Goal: Task Accomplishment & Management: Manage account settings

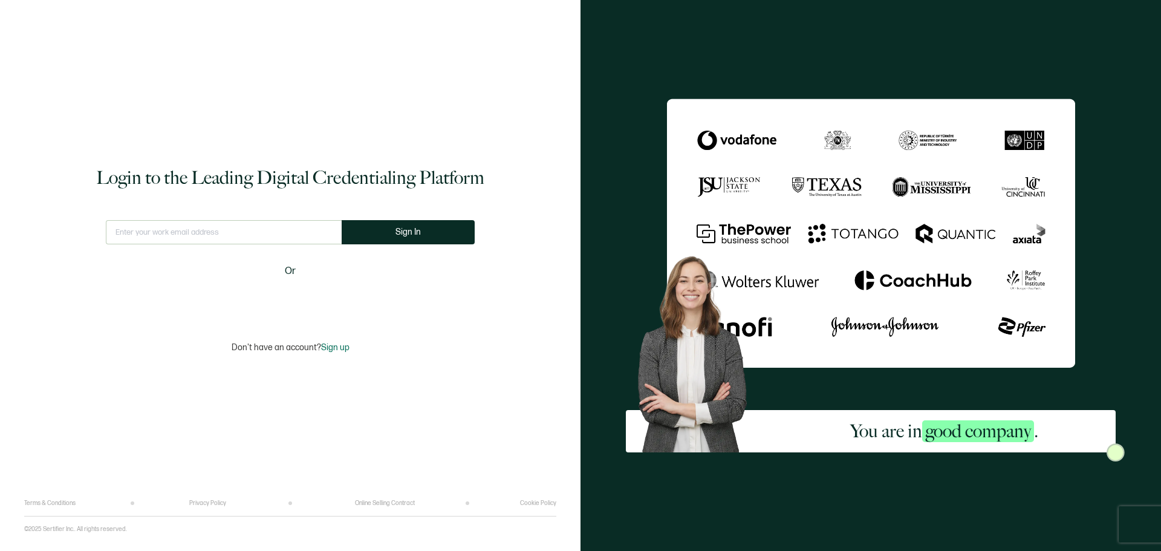
click at [224, 229] on input "text" at bounding box center [224, 232] width 236 height 24
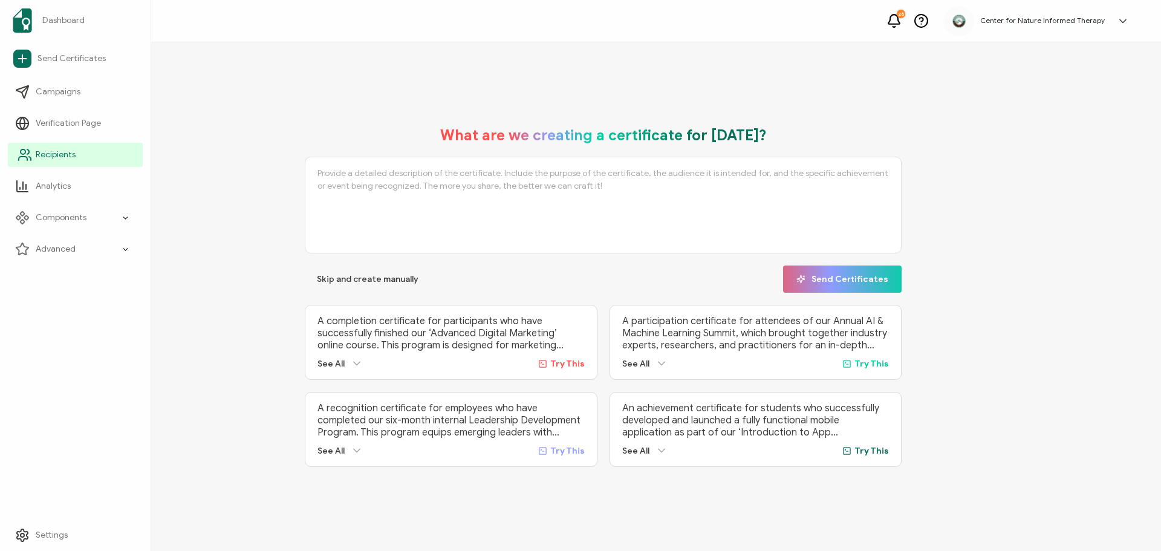
click at [53, 154] on span "Recipients" at bounding box center [56, 155] width 40 height 12
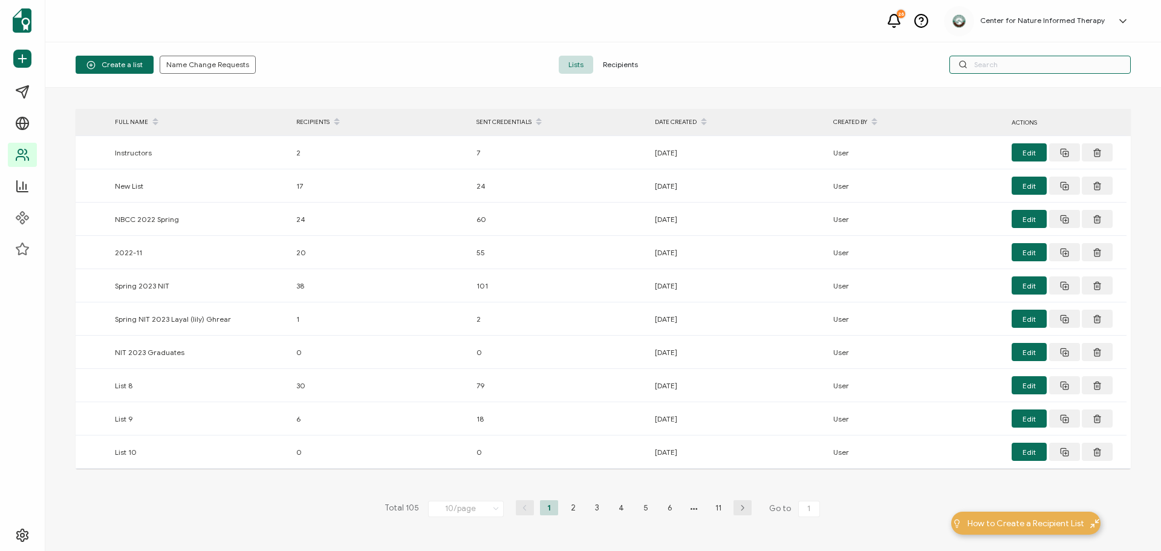
click at [1009, 62] on input "text" at bounding box center [1039, 65] width 181 height 18
type input "[PERSON_NAME]"
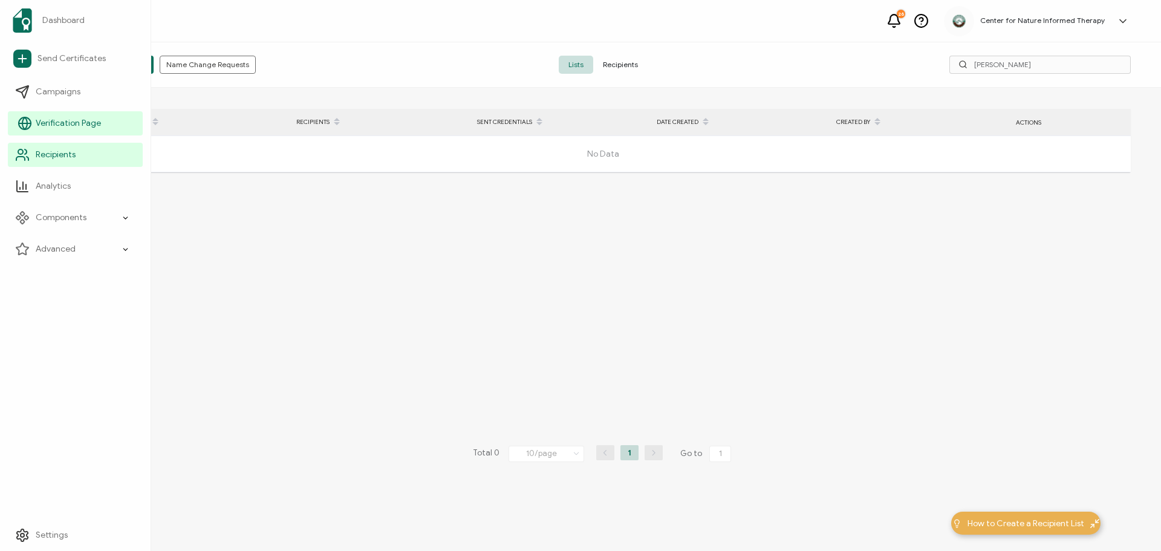
click at [71, 114] on link "Verification Page" at bounding box center [75, 123] width 135 height 24
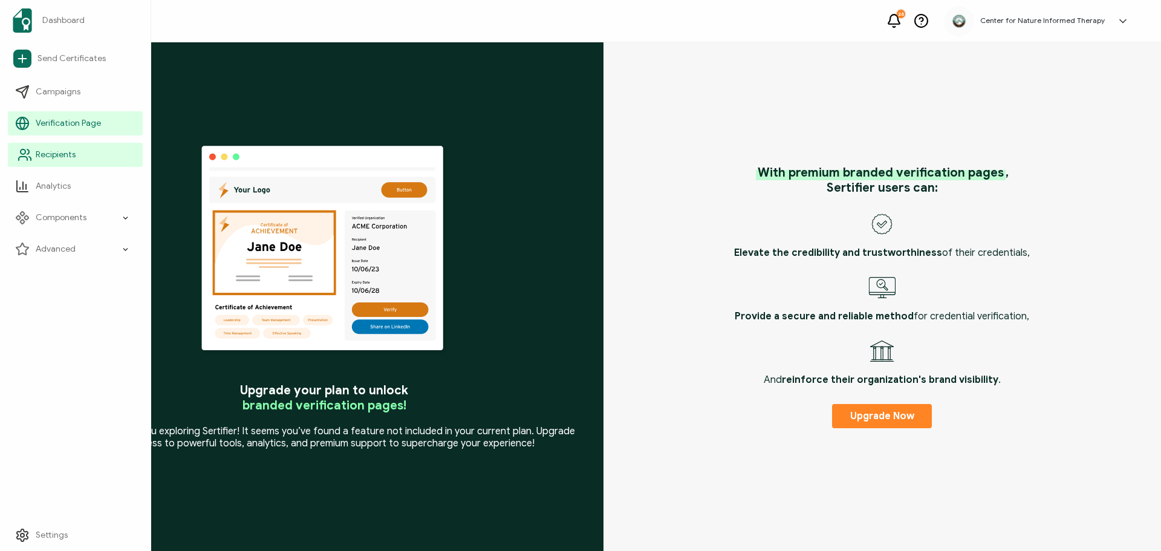
click at [58, 148] on link "Recipients" at bounding box center [75, 155] width 135 height 24
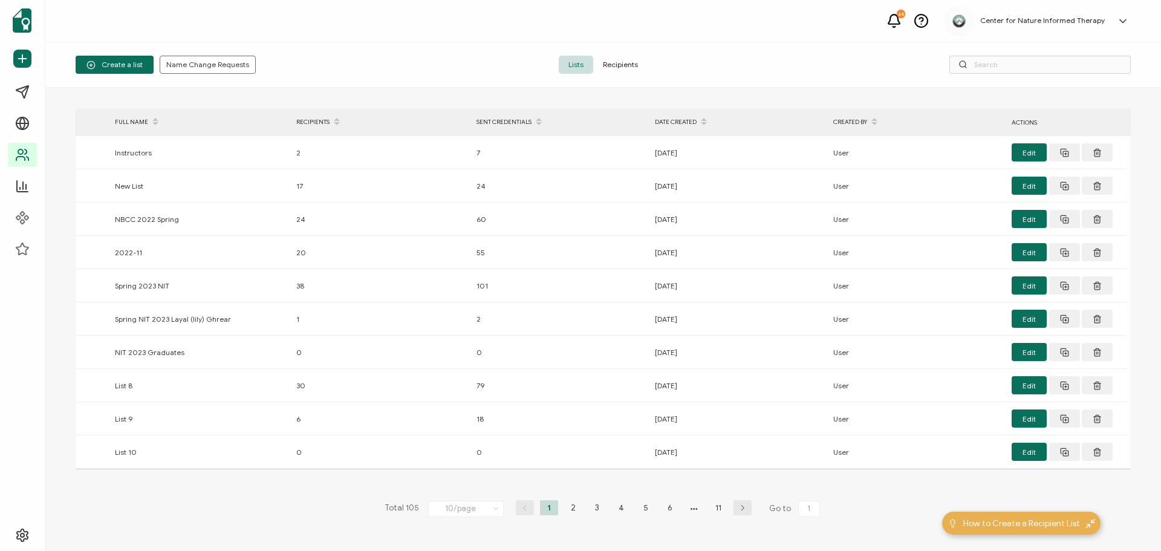
click at [634, 60] on span "Recipients" at bounding box center [620, 65] width 54 height 18
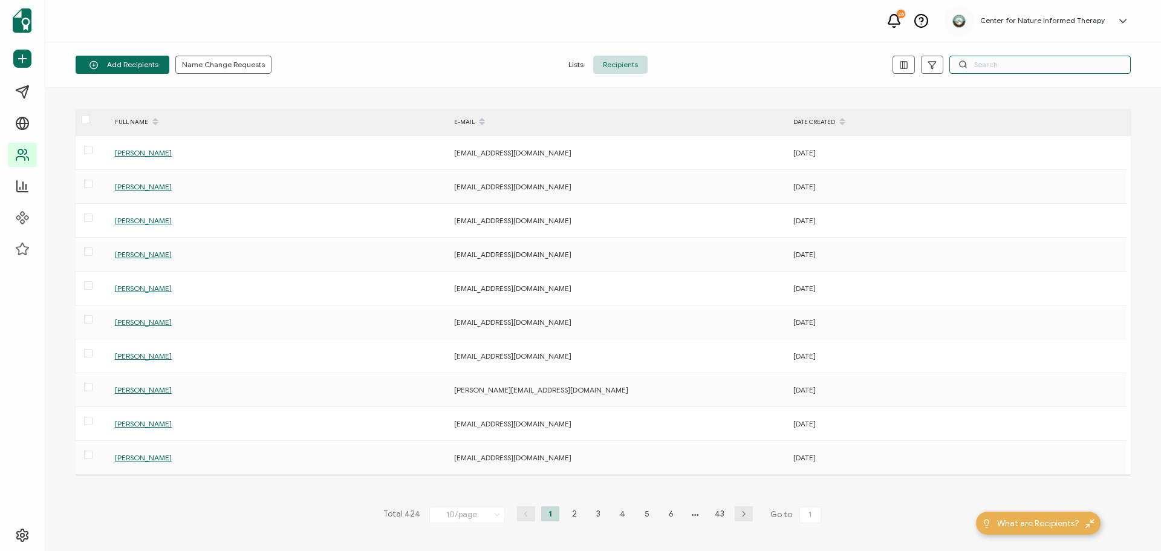
click at [1027, 62] on input "text" at bounding box center [1039, 65] width 181 height 18
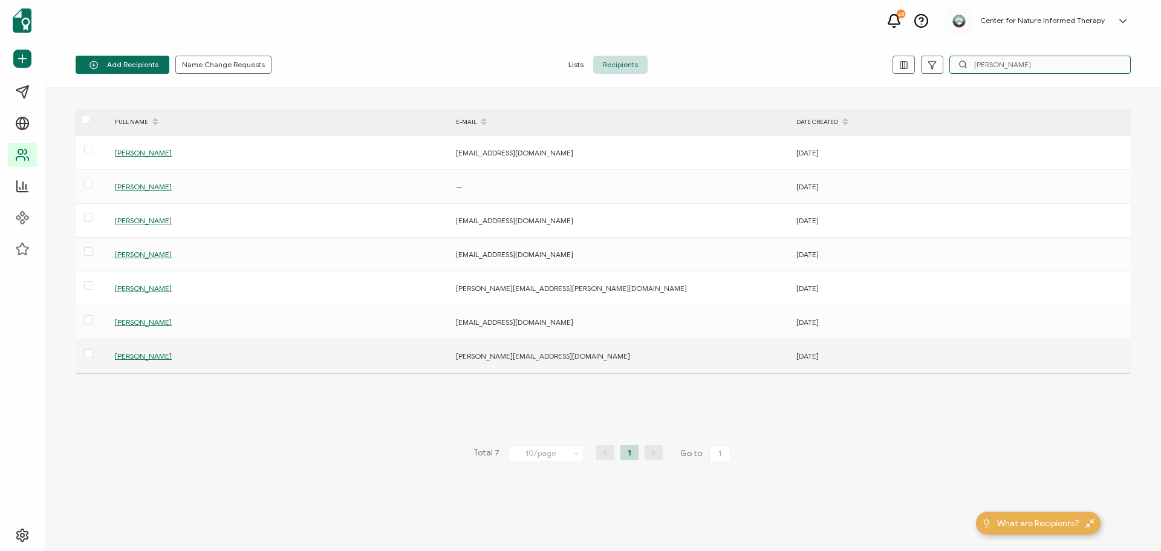
type input "[PERSON_NAME]"
click at [161, 354] on span "[PERSON_NAME]" at bounding box center [143, 355] width 57 height 9
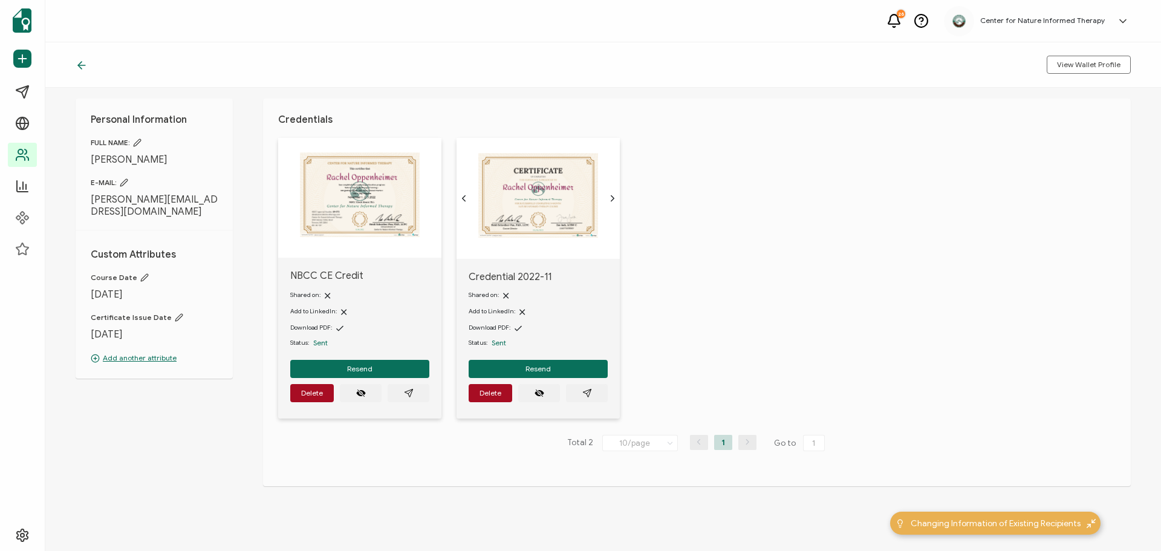
scroll to position [30, 0]
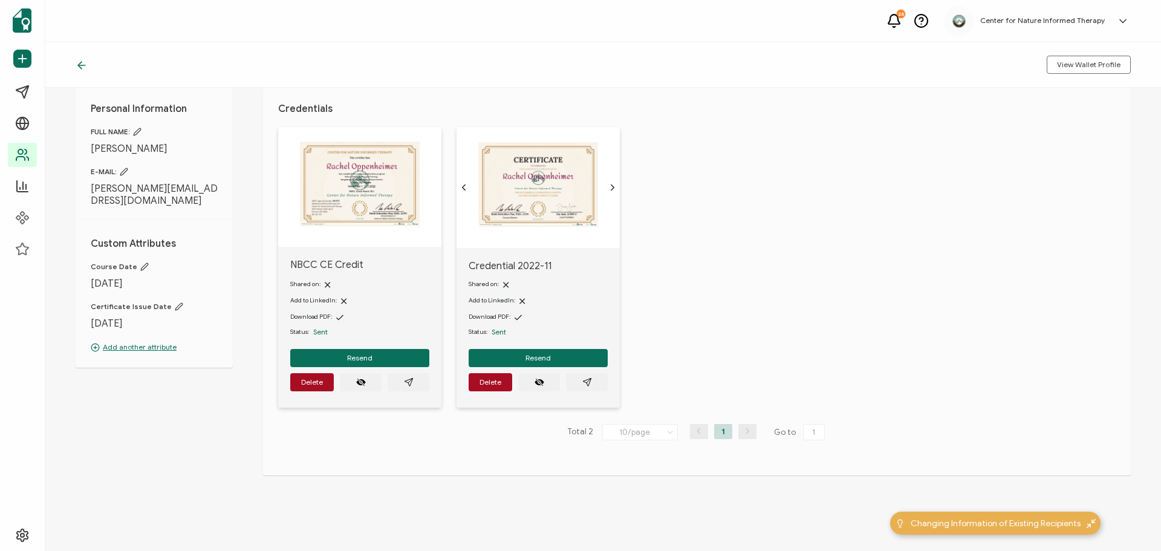
click at [420, 198] on img at bounding box center [360, 183] width 120 height 85
click at [608, 183] on icon "chevron forward outline" at bounding box center [613, 188] width 10 height 10
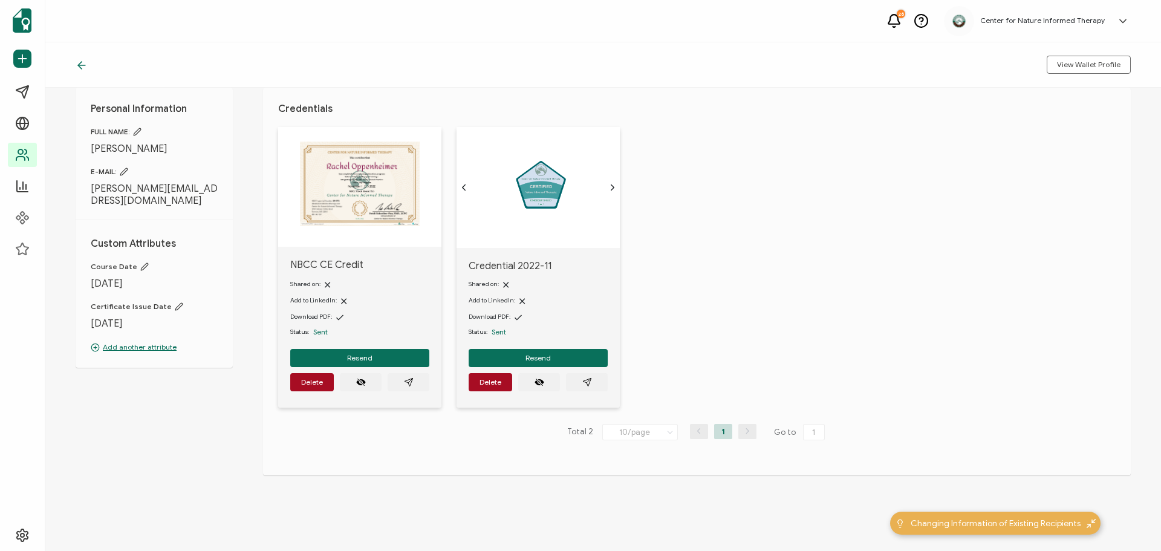
click at [531, 178] on img at bounding box center [538, 184] width 85 height 85
click at [530, 186] on img at bounding box center [538, 184] width 85 height 85
click at [539, 186] on img at bounding box center [538, 184] width 85 height 85
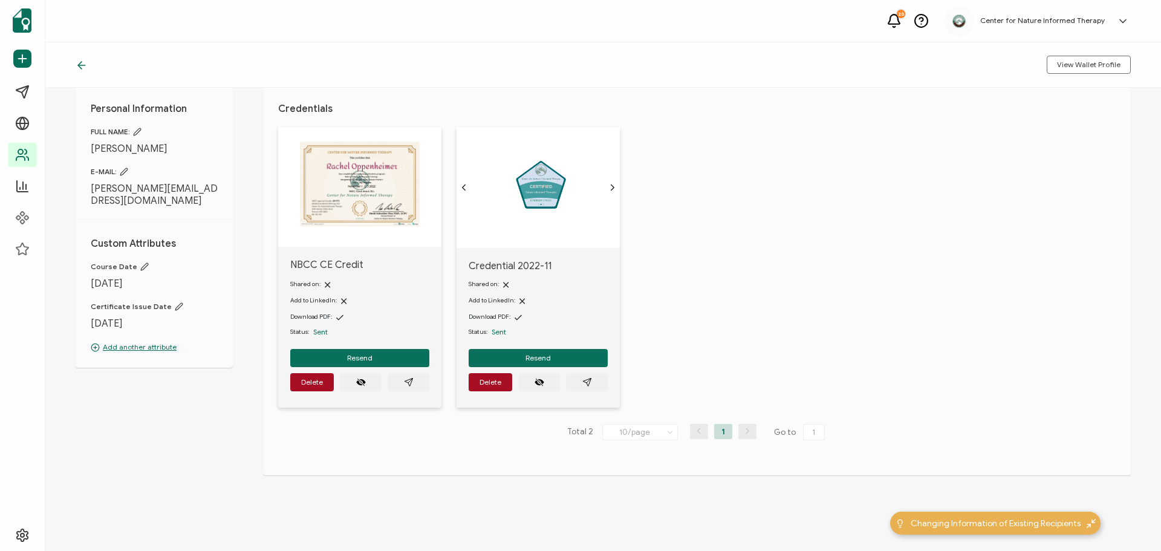
click at [536, 202] on img at bounding box center [538, 184] width 85 height 85
click at [585, 378] on icon "paper plane outline" at bounding box center [587, 382] width 10 height 10
